Goal: Navigation & Orientation: Find specific page/section

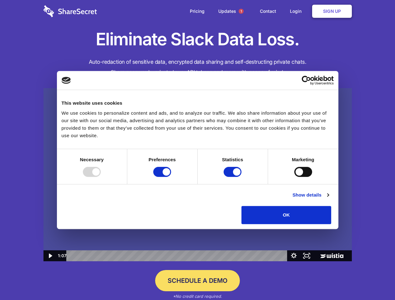
click at [197, 150] on img at bounding box center [197, 174] width 308 height 173
click at [101, 177] on div at bounding box center [92, 172] width 18 height 10
click at [171, 177] on input "Preferences" at bounding box center [162, 172] width 18 height 10
checkbox input "false"
click at [233, 177] on input "Statistics" at bounding box center [232, 172] width 18 height 10
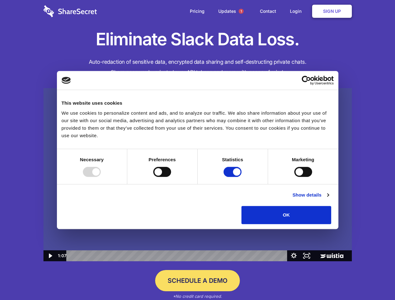
checkbox input "false"
click at [294, 177] on input "Marketing" at bounding box center [303, 172] width 18 height 10
checkbox input "true"
click at [328, 199] on link "Show details" at bounding box center [310, 194] width 36 height 7
click at [0, 0] on li "Necessary 7 Necessary cookies help make a website usable by enabling basic func…" at bounding box center [0, 0] width 0 height 0
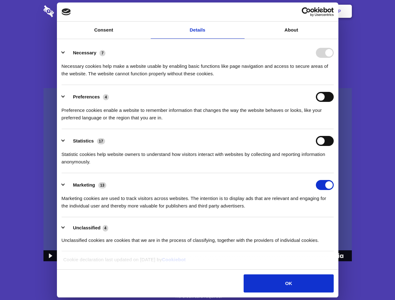
click at [241, 11] on span "1" at bounding box center [240, 11] width 5 height 5
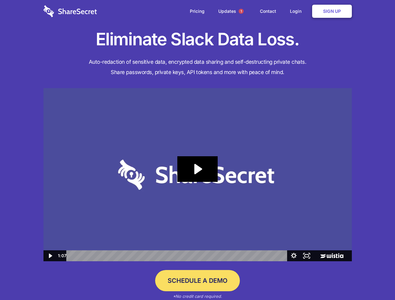
click at [197, 175] on icon "Play Video: Sharesecret Slack Extension" at bounding box center [197, 169] width 40 height 26
